Goal: Navigation & Orientation: Find specific page/section

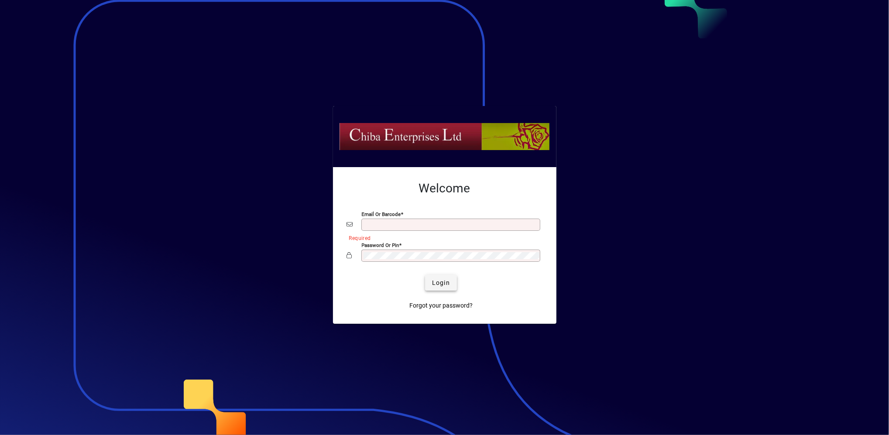
type input "**********"
click at [441, 287] on span "Login" at bounding box center [441, 282] width 18 height 9
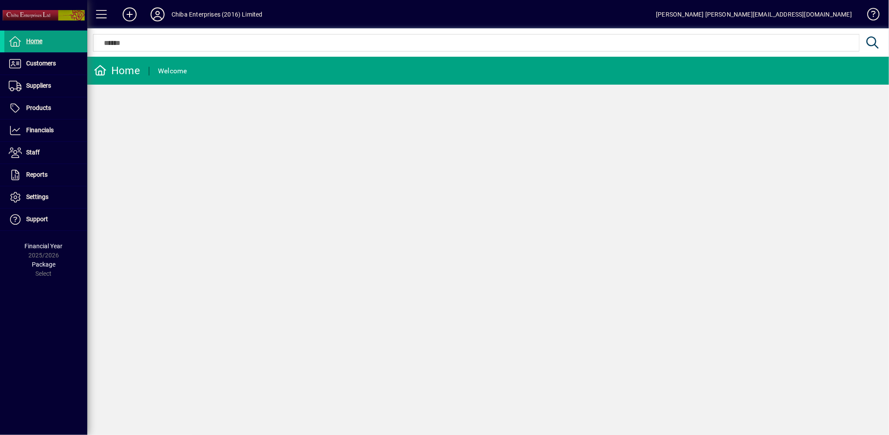
click at [422, 366] on div "Home Welcome" at bounding box center [487, 246] width 801 height 378
click at [24, 66] on span "Customers" at bounding box center [29, 63] width 51 height 10
